Goal: Task Accomplishment & Management: Complete application form

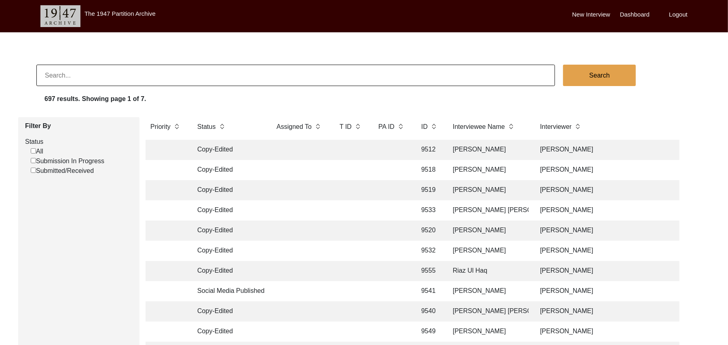
click at [33, 161] on input "Submission In Progress" at bounding box center [33, 160] width 5 height 5
checkbox input "false"
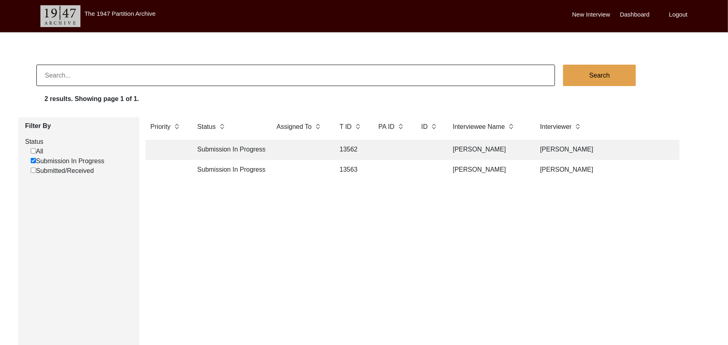
click at [355, 148] on td "13562" at bounding box center [351, 150] width 32 height 20
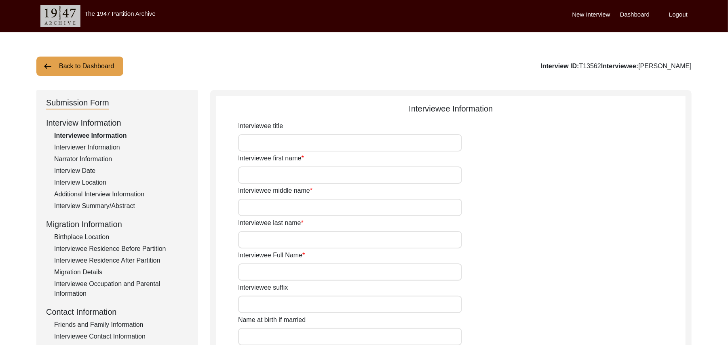
type input "Mr"
type input "Muhammad"
type input "Ismael"
type input "N/A"
type input "[PERSON_NAME]"
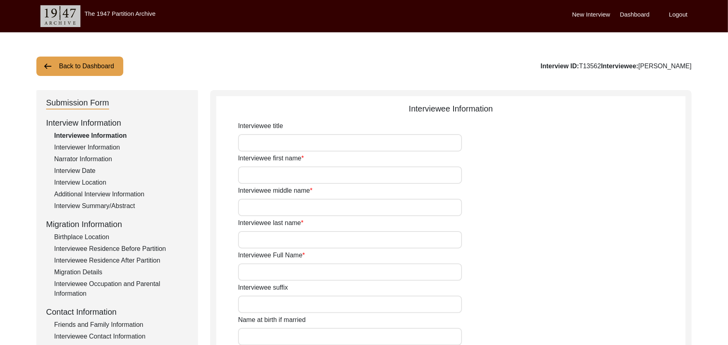
type input "N/A"
type input "[PERSON_NAME]"
type input "1935"
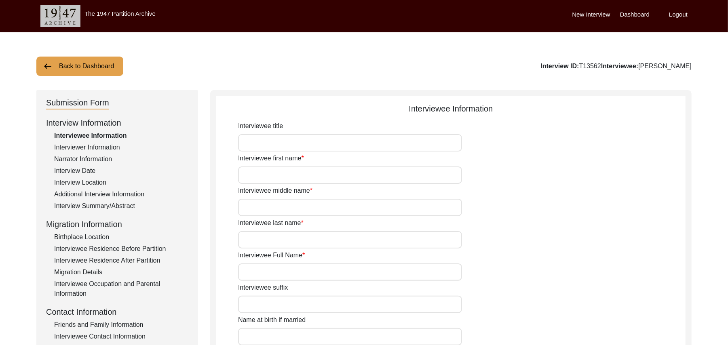
type input "90 Years"
type input "[DEMOGRAPHIC_DATA]"
type input "N/A"
type textarea "N/A"
type input "Punjabi"
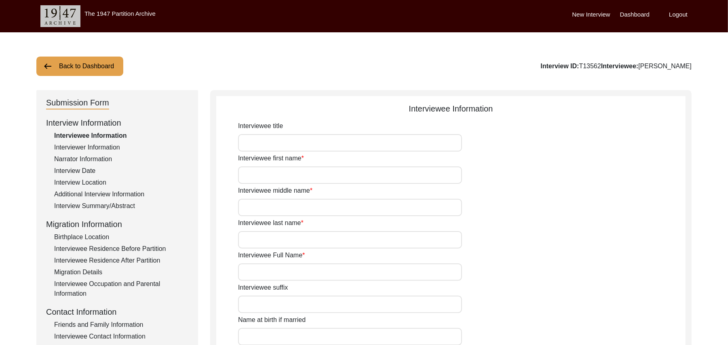
type input "Malwai"
type input "[DEMOGRAPHIC_DATA]"
type input "Araein"
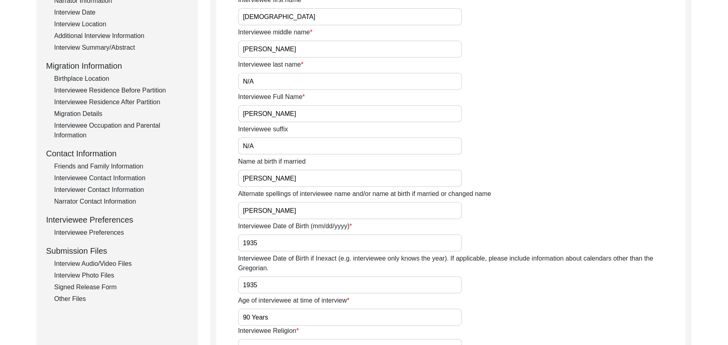
scroll to position [180, 0]
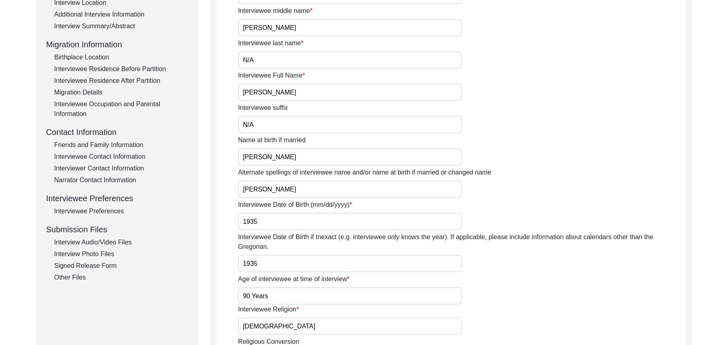
click at [123, 240] on div "Interview Audio/Video Files" at bounding box center [121, 243] width 134 height 10
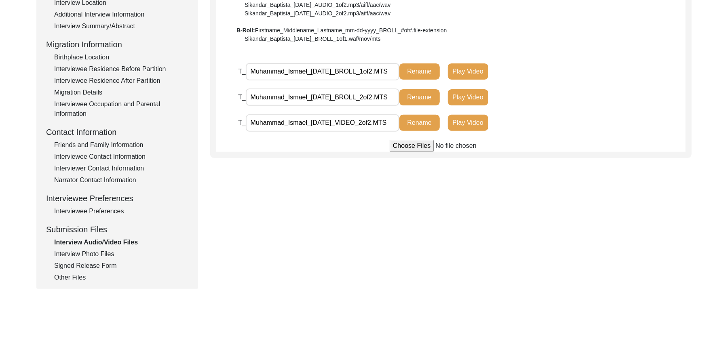
click at [408, 146] on input "file" at bounding box center [451, 146] width 123 height 12
type input "C:\fakepath\Muhammad_Ismael_10-01-2025_VIDEO_1of2.MTS"
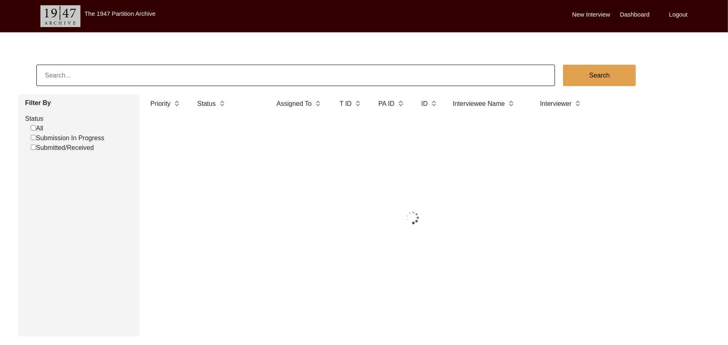
click at [34, 138] on input "Submission In Progress" at bounding box center [33, 137] width 5 height 5
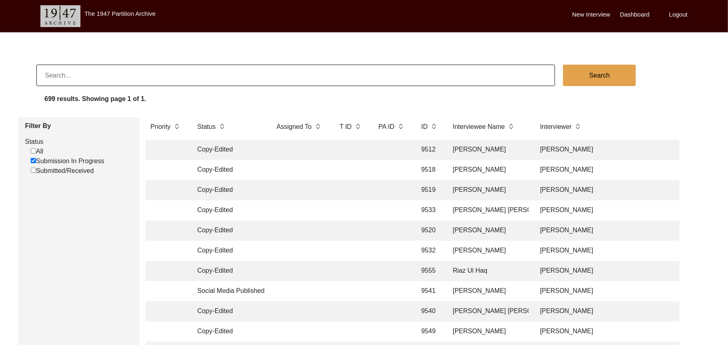
click at [34, 159] on input "Submission In Progress" at bounding box center [33, 160] width 5 height 5
click at [33, 161] on input "Submission In Progress" at bounding box center [33, 160] width 5 height 5
checkbox input "false"
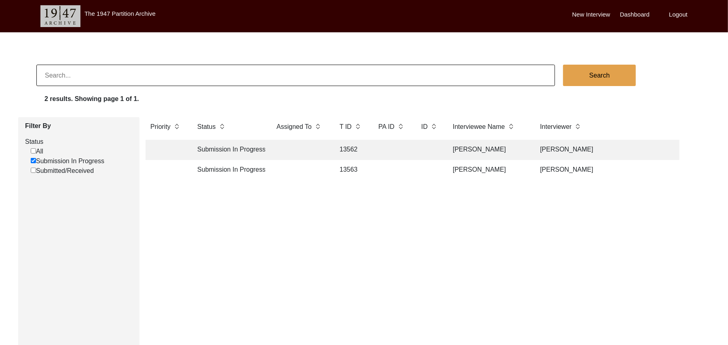
click at [351, 170] on td "13563" at bounding box center [351, 170] width 32 height 20
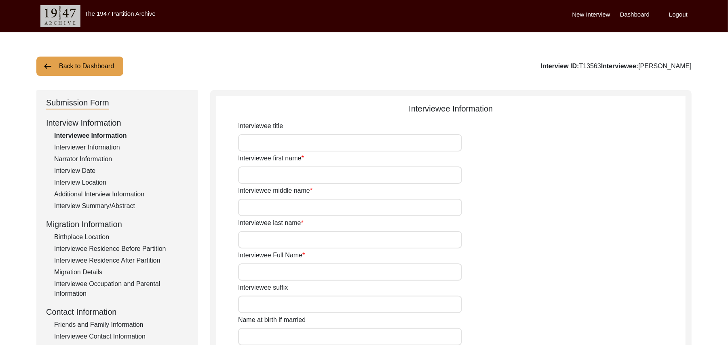
type input "Mr"
type input "[PERSON_NAME]"
type input "Hameed"
type input "N/A"
type input "[PERSON_NAME]"
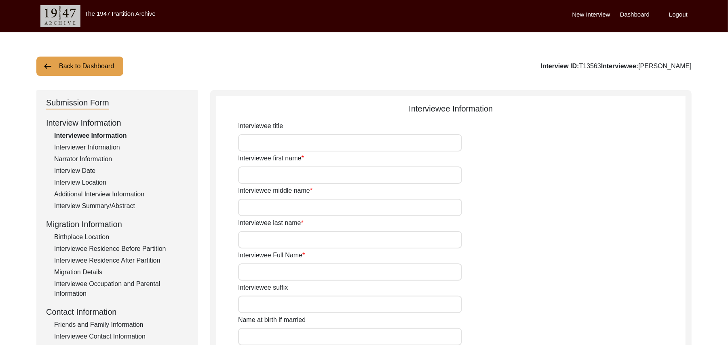
type input "N/A"
type input "[PERSON_NAME]"
type input "1935"
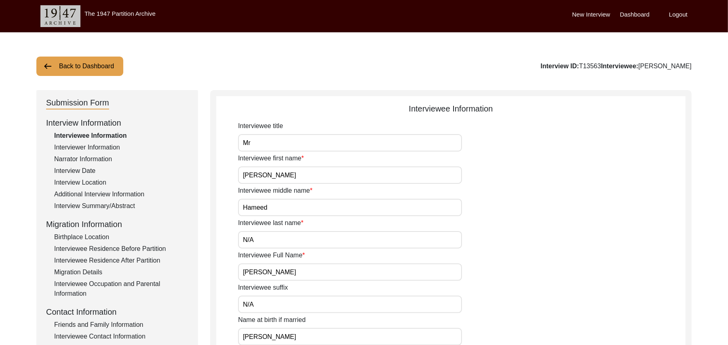
type input "91Years"
type input "[DEMOGRAPHIC_DATA]"
type input "N/A"
type textarea "N/A"
type input "Punjabi"
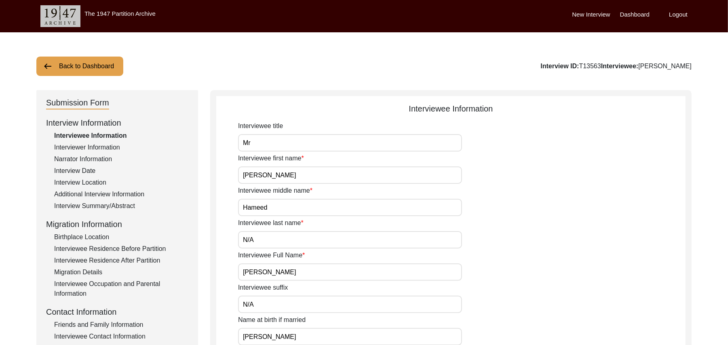
type input "Malwai"
type input "[DEMOGRAPHIC_DATA]"
type input "Jut Dhilon"
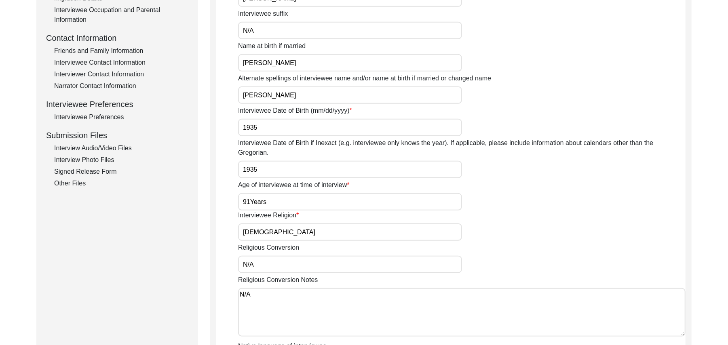
scroll to position [311, 0]
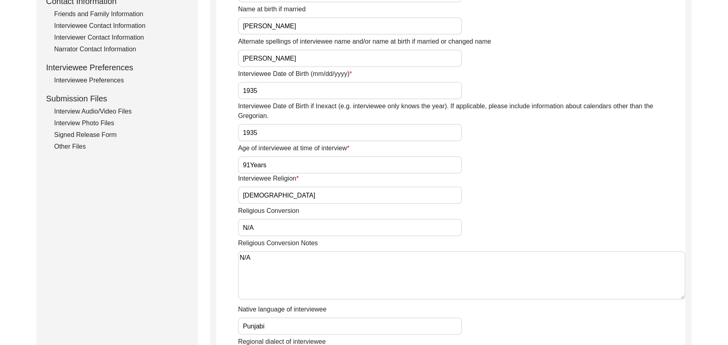
click at [124, 110] on div "Interview Audio/Video Files" at bounding box center [121, 112] width 134 height 10
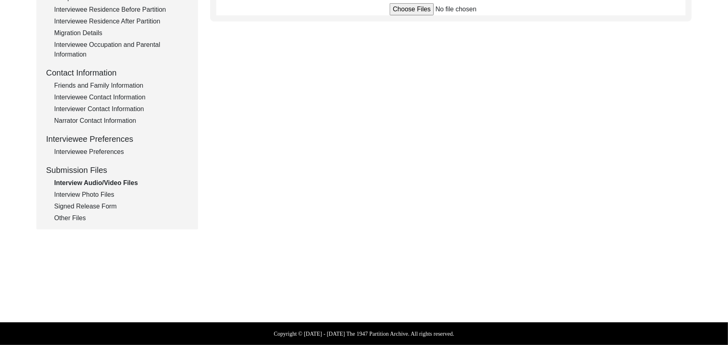
scroll to position [239, 0]
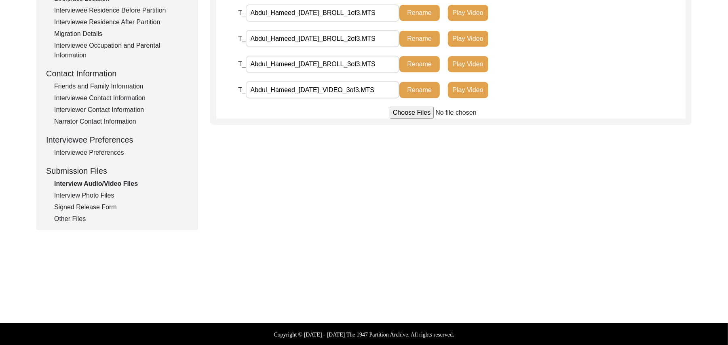
click at [398, 111] on input "file" at bounding box center [451, 113] width 123 height 12
click at [404, 112] on input "file" at bounding box center [451, 113] width 123 height 12
type input "C:\fakepath\Abdul_Hameed_[DATE]_VIDEO_2of3.MTS"
